Goal: Information Seeking & Learning: Learn about a topic

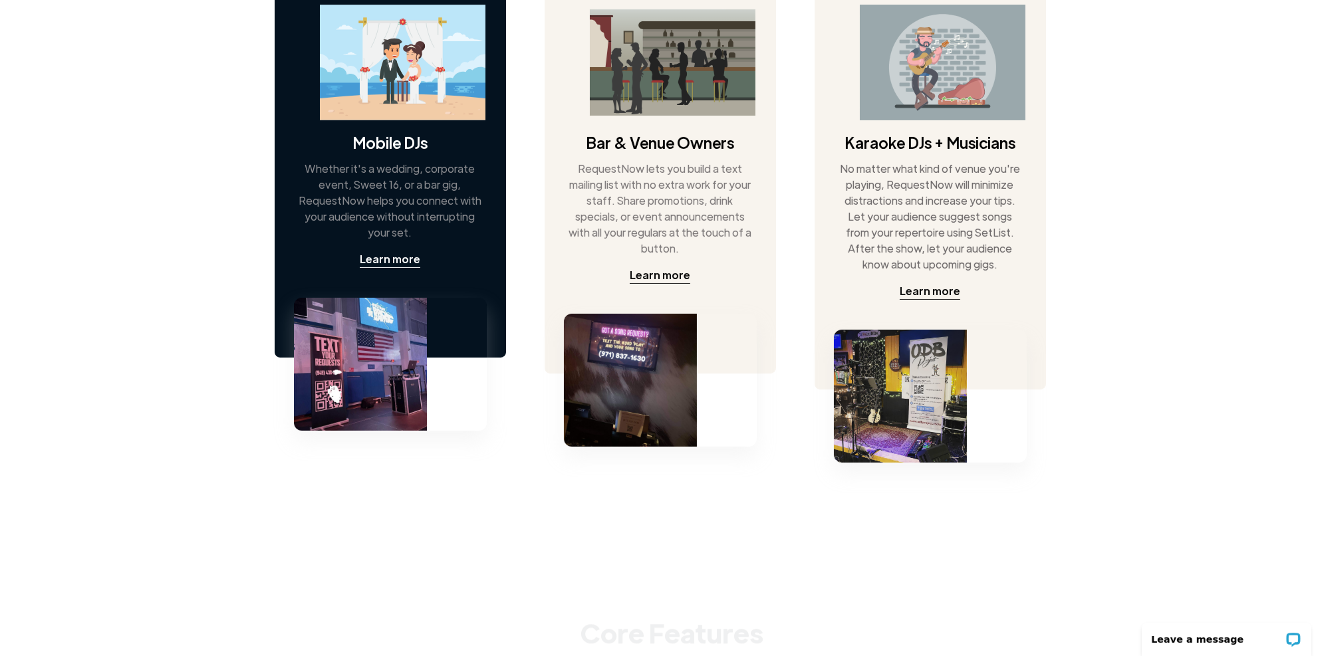
scroll to position [731, 0]
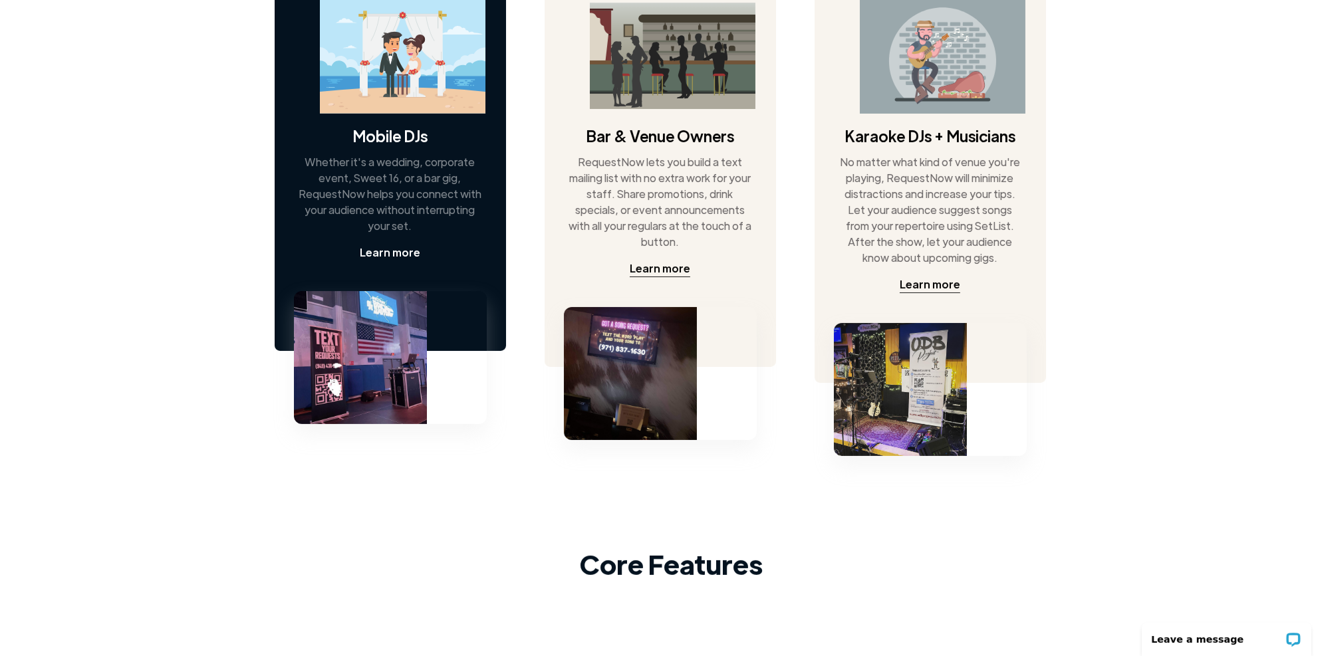
click at [398, 247] on div "Learn more" at bounding box center [390, 253] width 61 height 16
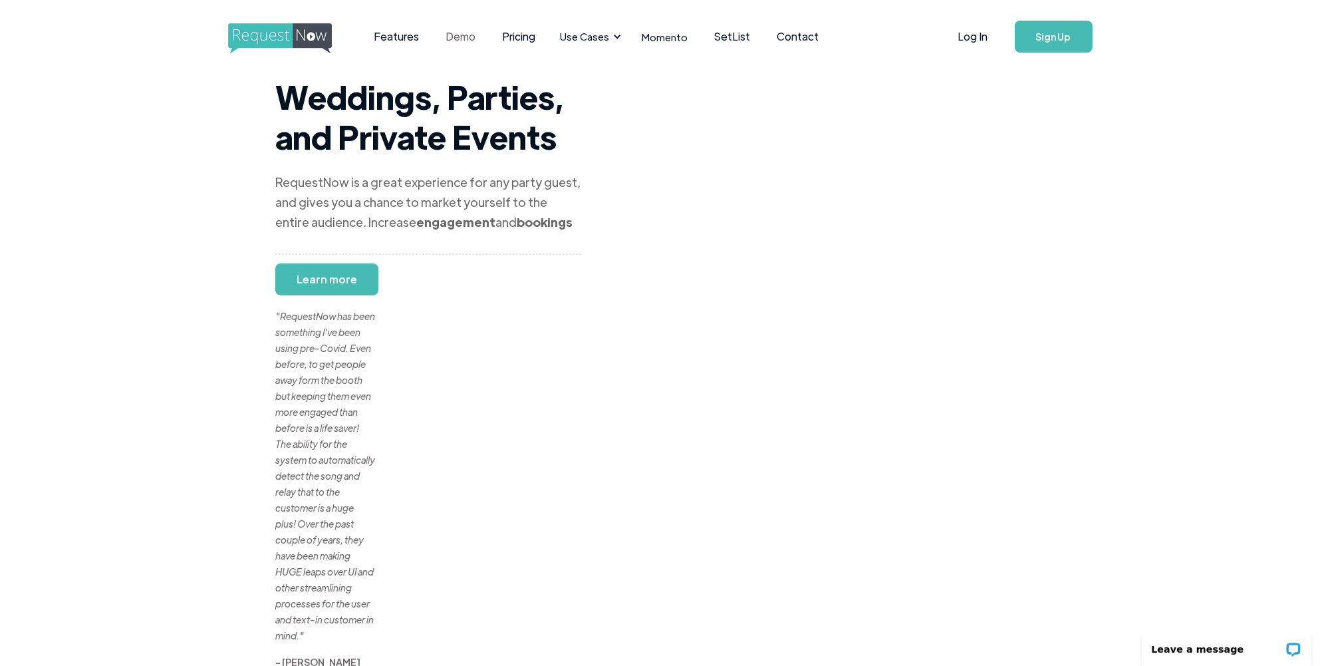
click at [465, 37] on link "Demo" at bounding box center [461, 36] width 57 height 41
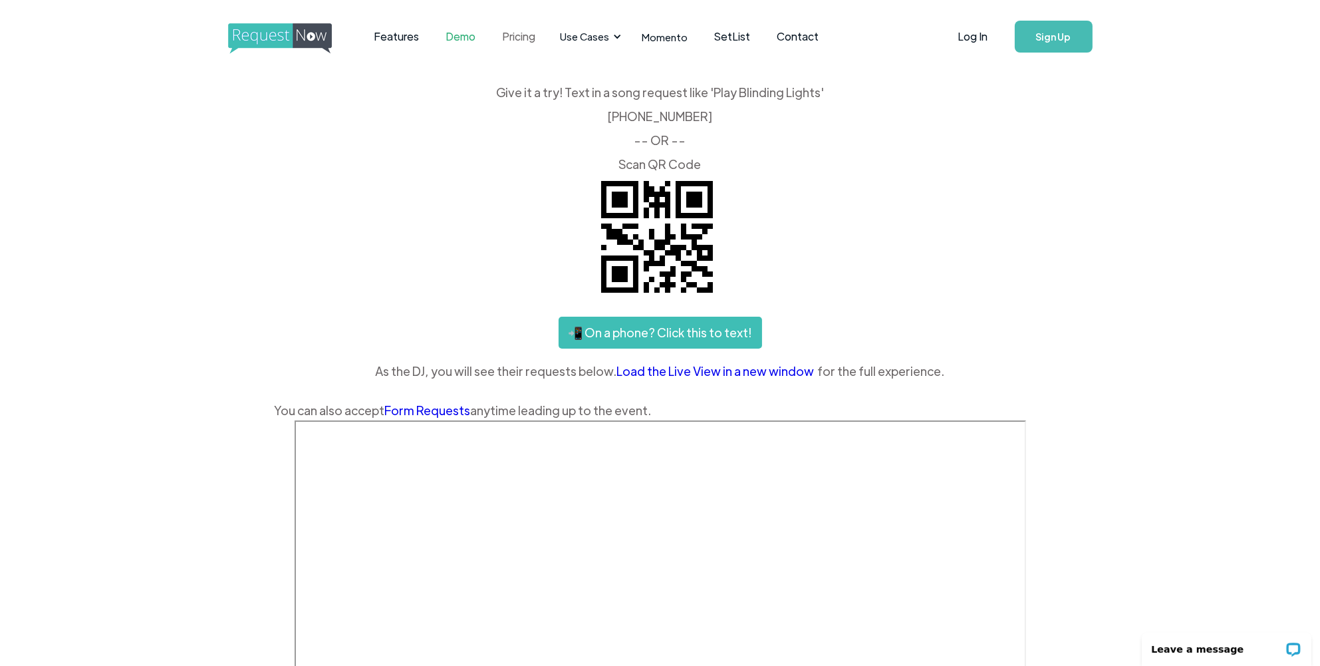
click at [513, 39] on link "Pricing" at bounding box center [519, 36] width 60 height 41
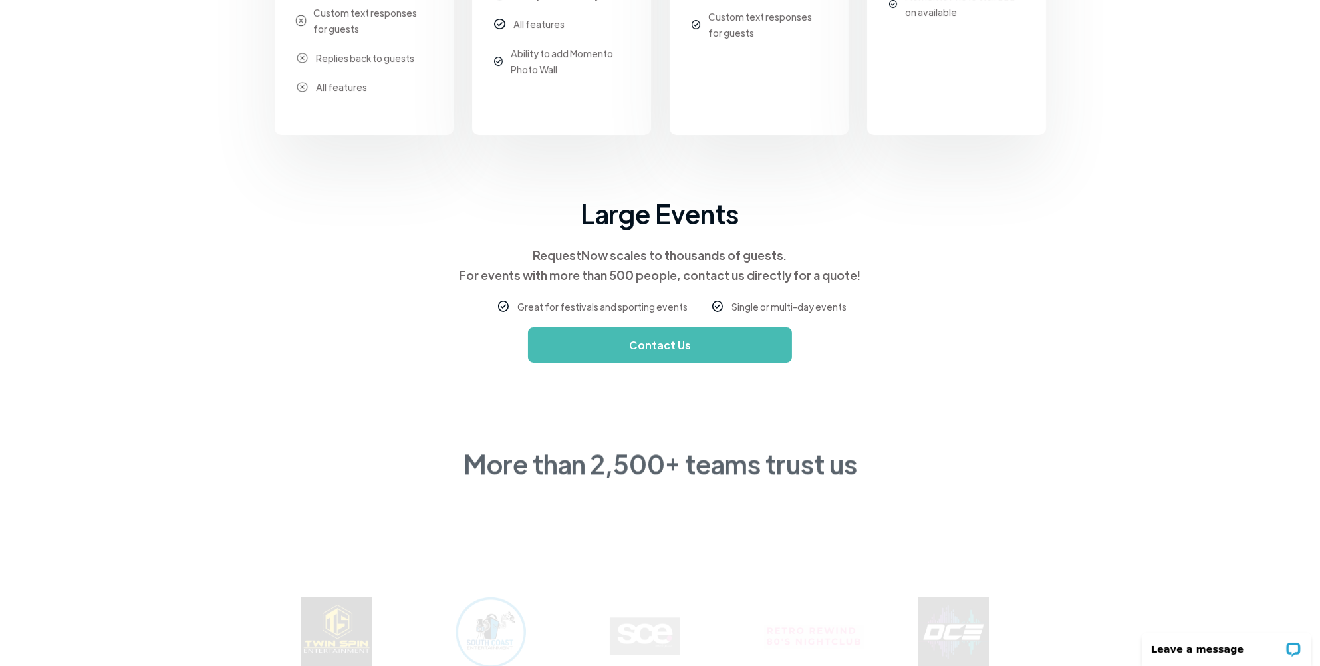
scroll to position [665, 0]
